Goal: Task Accomplishment & Management: Manage account settings

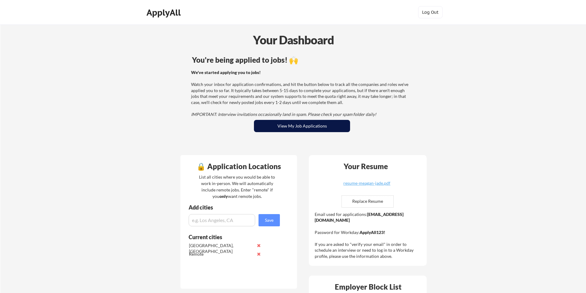
click at [328, 124] on button "View My Job Applications" at bounding box center [302, 126] width 96 height 12
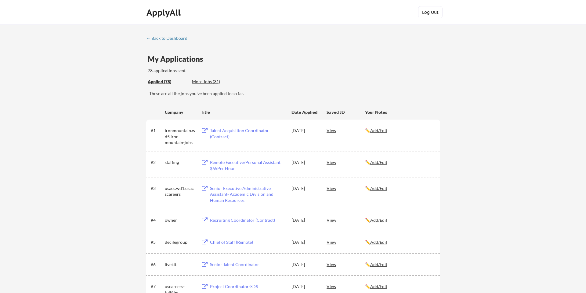
click at [211, 86] on div "Applied (78) More Jobs (31)" at bounding box center [192, 81] width 89 height 13
click at [212, 82] on div "More Jobs (31)" at bounding box center [214, 81] width 45 height 6
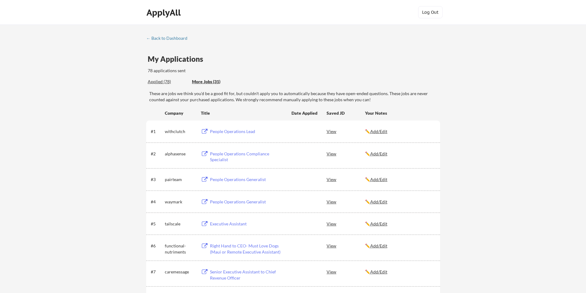
click at [160, 82] on div "Applied (78)" at bounding box center [168, 81] width 40 height 6
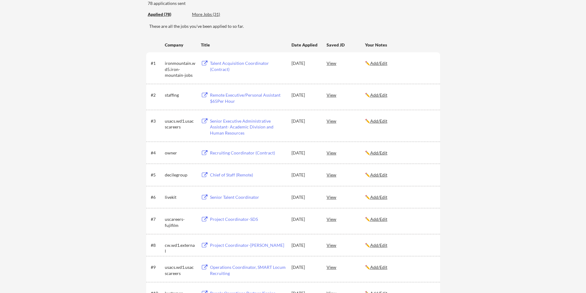
scroll to position [68, 0]
click at [211, 15] on div "More Jobs (31)" at bounding box center [214, 14] width 45 height 6
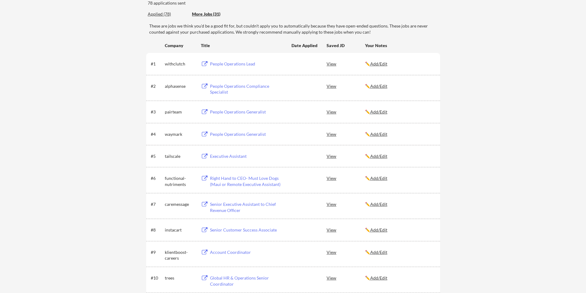
click at [211, 14] on div "More Jobs (31)" at bounding box center [214, 14] width 45 height 6
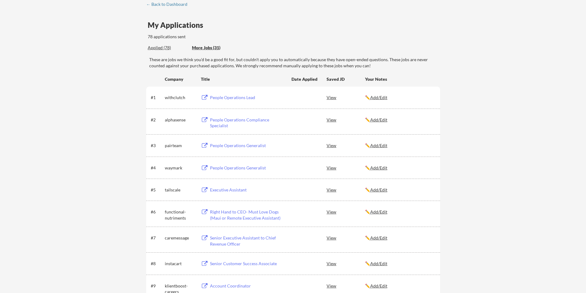
scroll to position [0, 0]
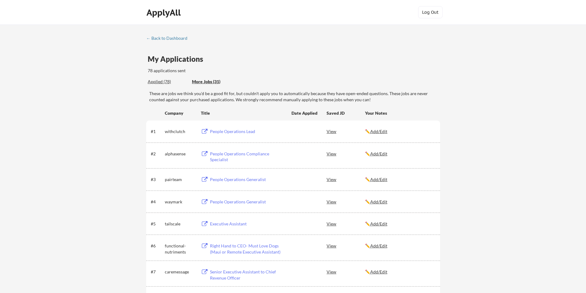
click at [330, 155] on div "View" at bounding box center [346, 153] width 38 height 11
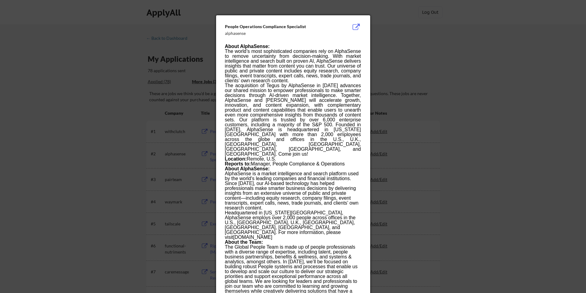
click at [407, 49] on div at bounding box center [293, 146] width 586 height 293
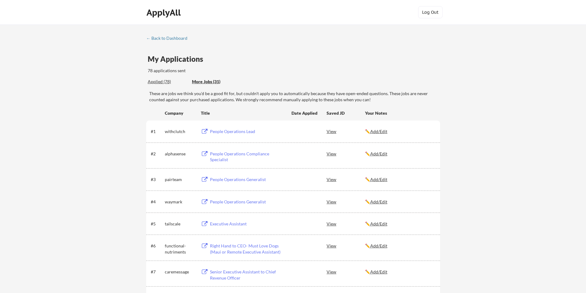
click at [164, 37] on div "← Back to Dashboard" at bounding box center [169, 38] width 46 height 4
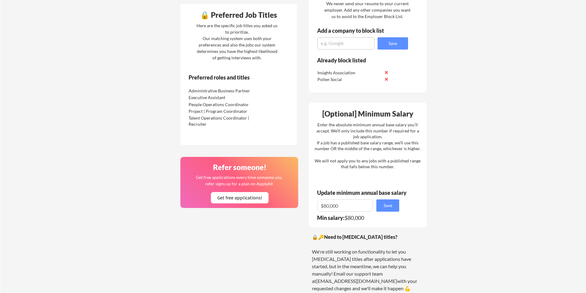
scroll to position [339, 0]
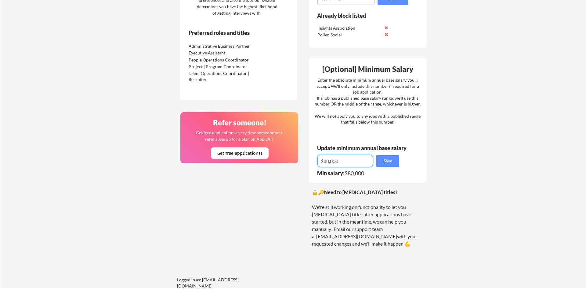
click at [324, 160] on input "input" at bounding box center [346, 161] width 56 height 12
type input "$70,000"
click at [396, 163] on button "Save" at bounding box center [388, 161] width 23 height 12
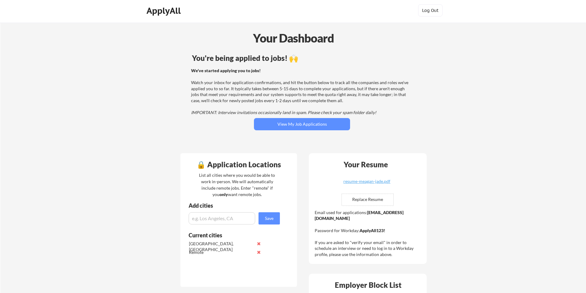
scroll to position [0, 0]
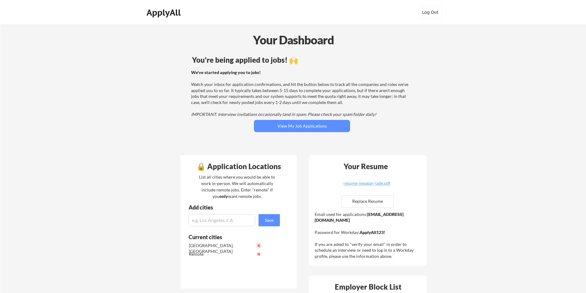
click at [258, 244] on button at bounding box center [259, 245] width 5 height 5
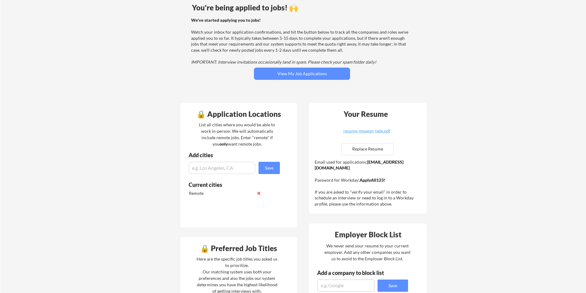
scroll to position [57, 0]
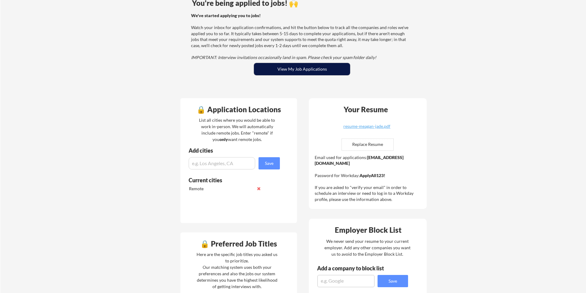
click at [309, 70] on button "View My Job Applications" at bounding box center [302, 69] width 96 height 12
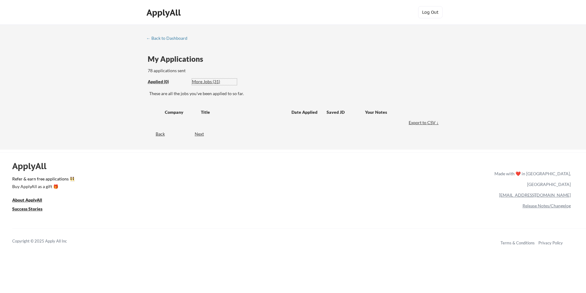
click at [209, 82] on div "More Jobs (31)" at bounding box center [214, 81] width 45 height 6
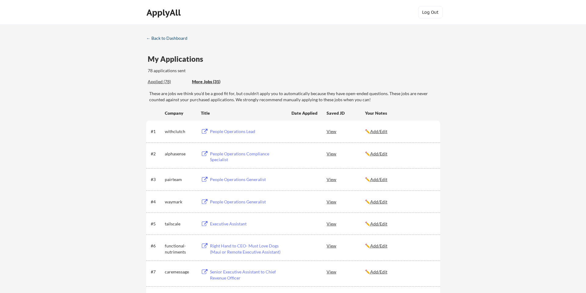
click at [164, 37] on div "← Back to Dashboard" at bounding box center [169, 38] width 46 height 4
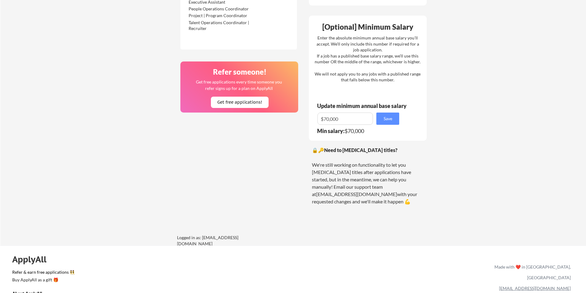
scroll to position [431, 0]
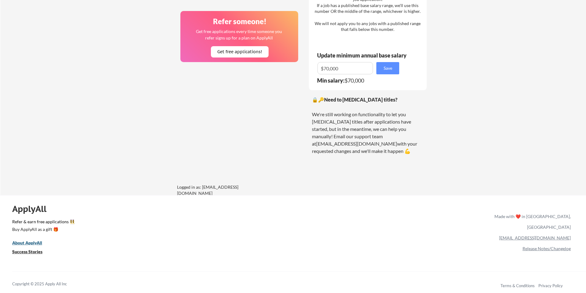
click at [30, 240] on u "About ApplyAll" at bounding box center [27, 242] width 30 height 5
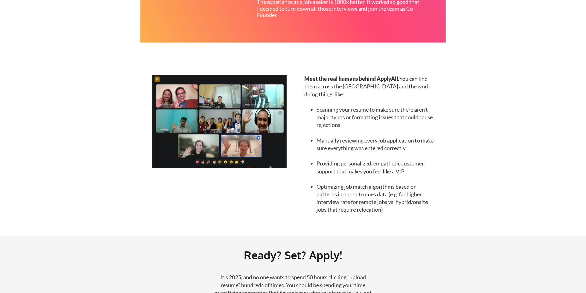
scroll to position [658, 0]
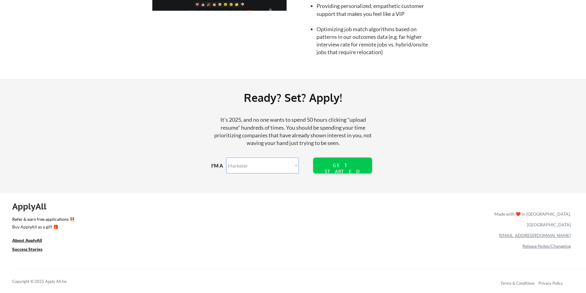
click at [93, 96] on div "Ready? Set? Apply!" at bounding box center [293, 98] width 415 height 18
